Goal: Obtain resource: Obtain resource

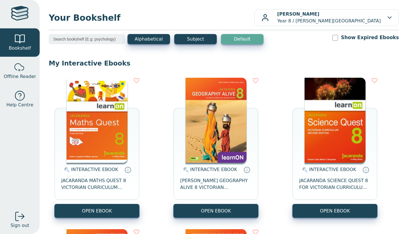
click at [89, 138] on img at bounding box center [97, 120] width 61 height 85
click at [92, 124] on img at bounding box center [97, 120] width 61 height 85
click at [107, 96] on img at bounding box center [97, 120] width 61 height 85
